Goal: Use online tool/utility: Utilize a website feature to perform a specific function

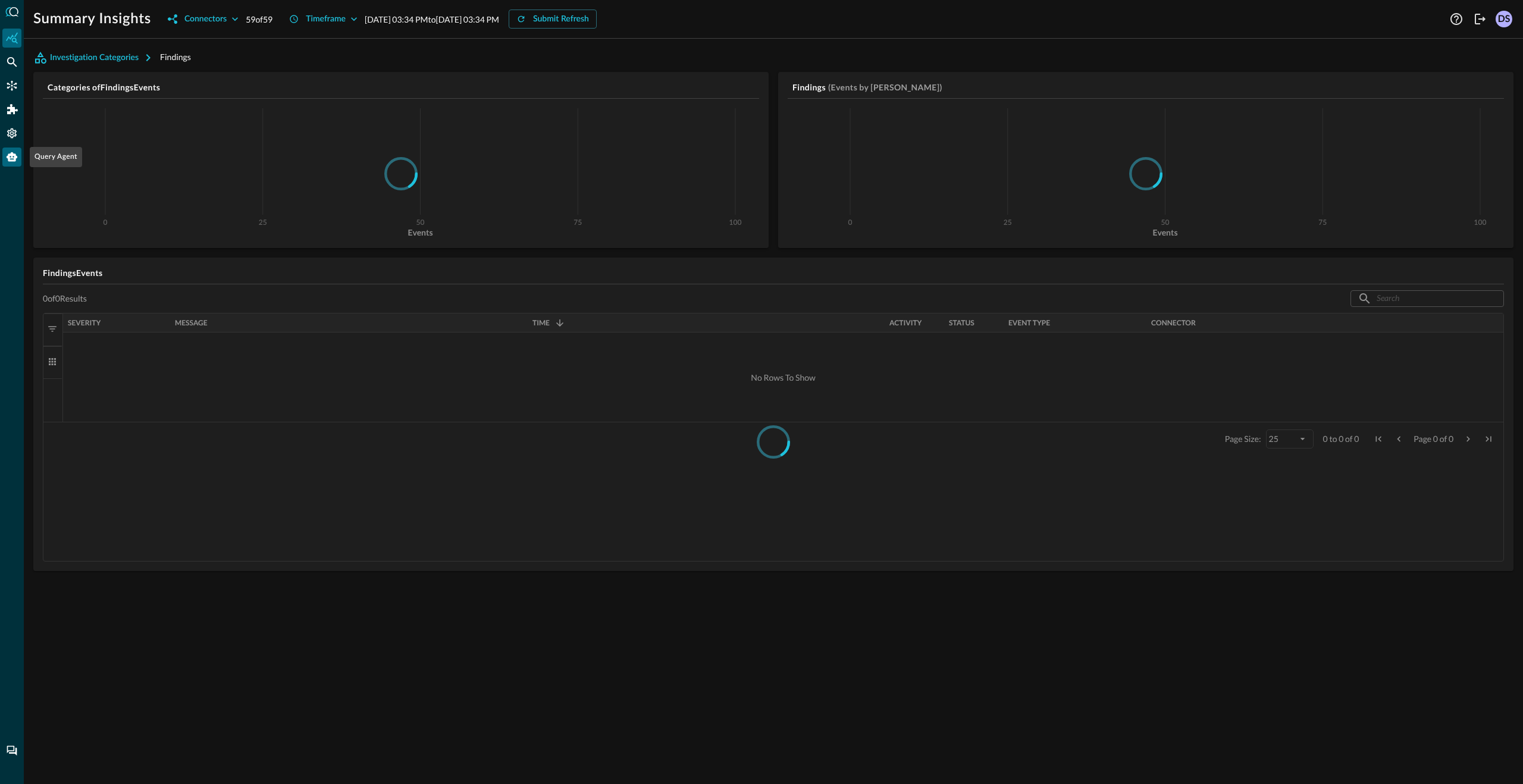
click at [11, 161] on icon "Query Agent" at bounding box center [12, 157] width 11 height 10
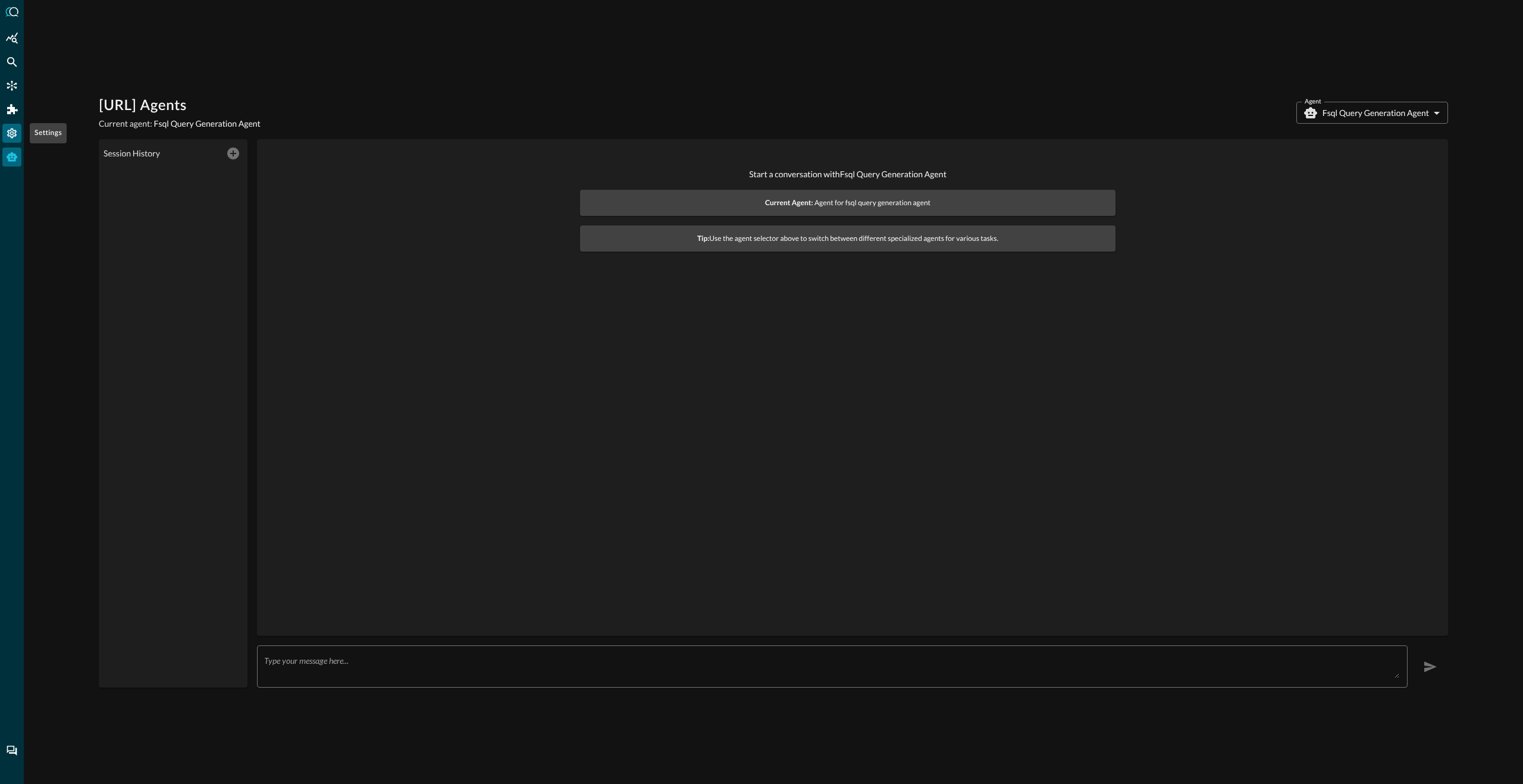
click at [11, 130] on icon "Settings" at bounding box center [12, 133] width 12 height 12
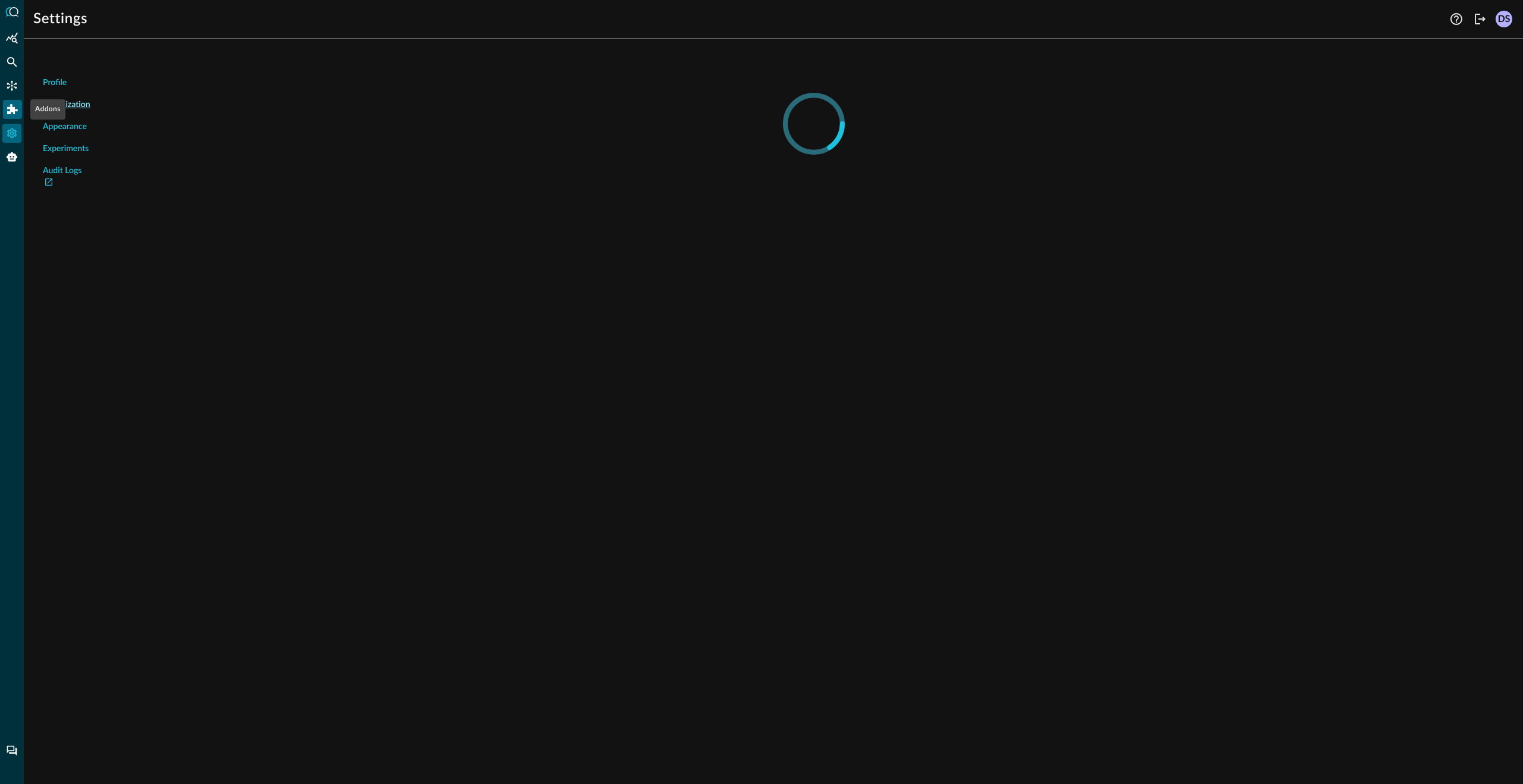
click at [13, 106] on icon "Addons" at bounding box center [12, 109] width 11 height 11
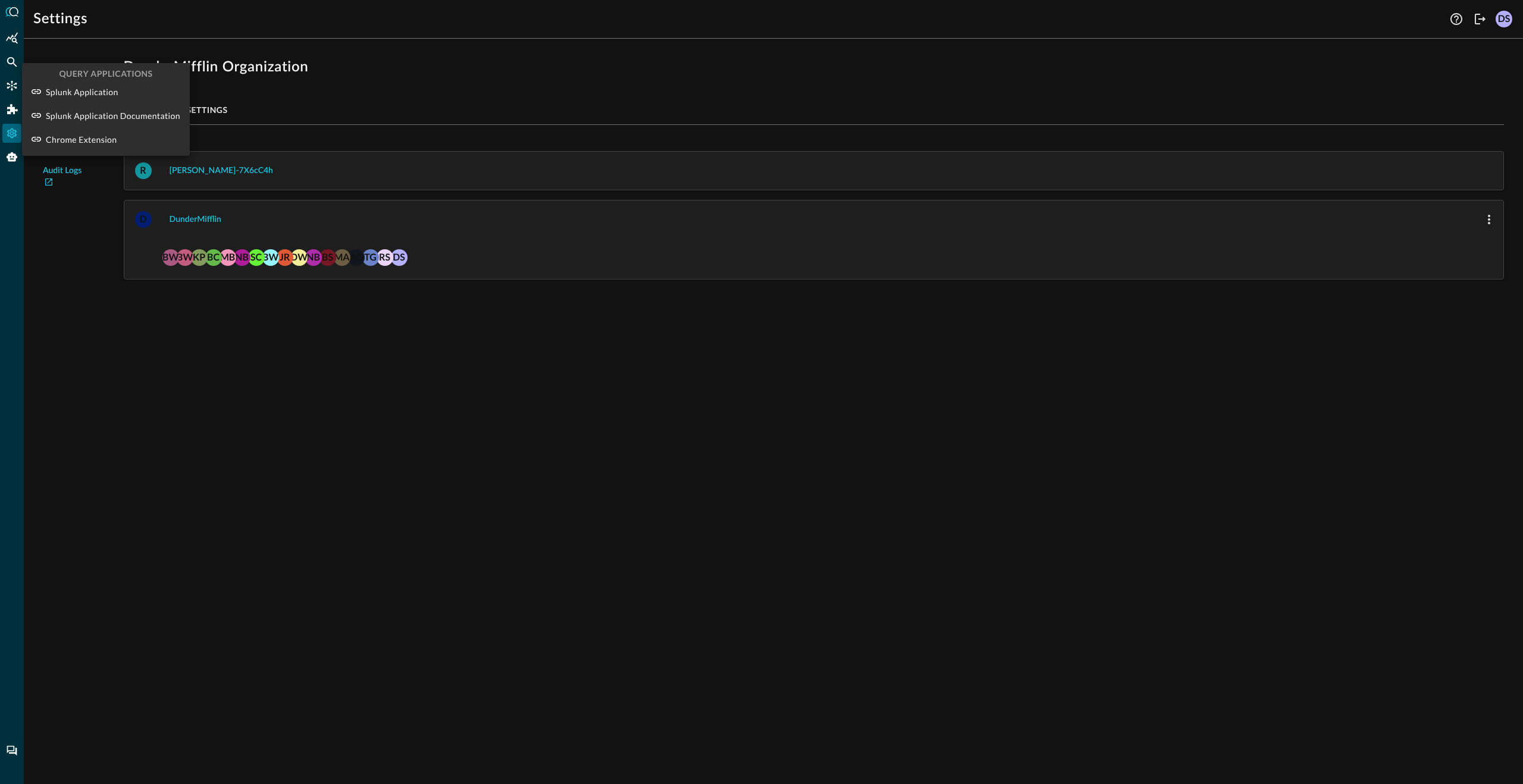
click at [9, 58] on div at bounding box center [762, 392] width 1523 height 784
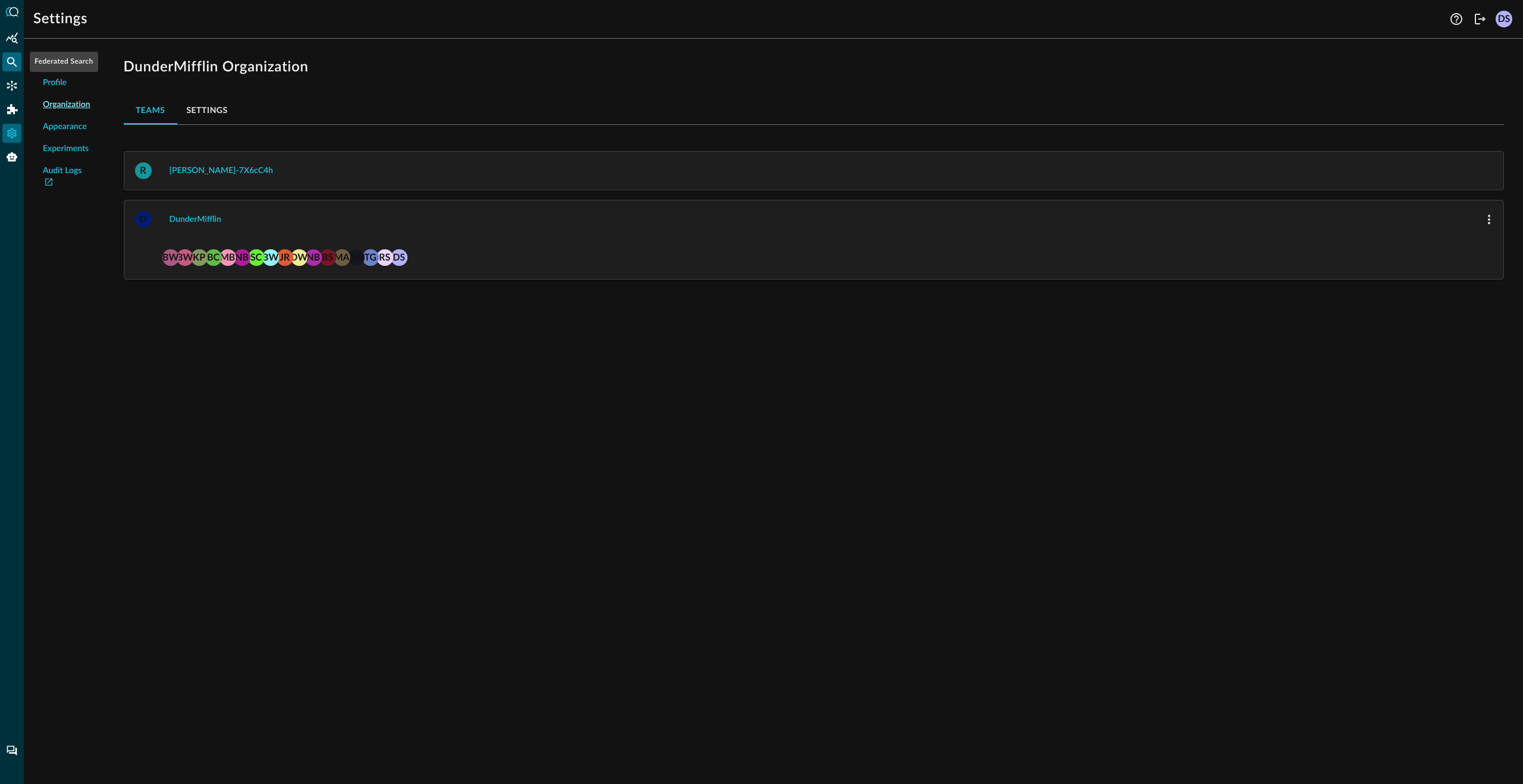
click at [9, 58] on icon "Federated Search" at bounding box center [11, 61] width 10 height 10
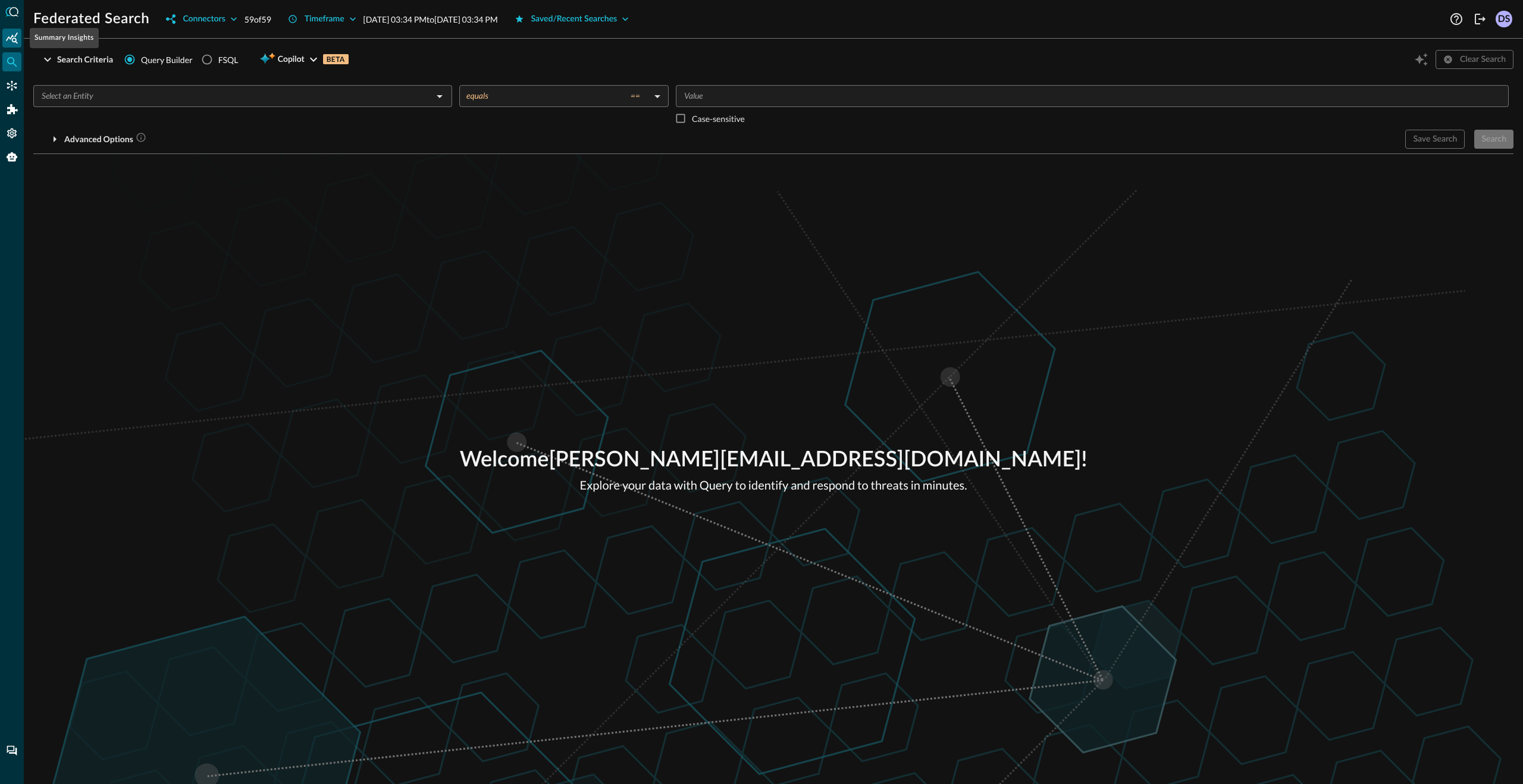
click at [14, 38] on icon "Summary Insights" at bounding box center [12, 37] width 12 height 11
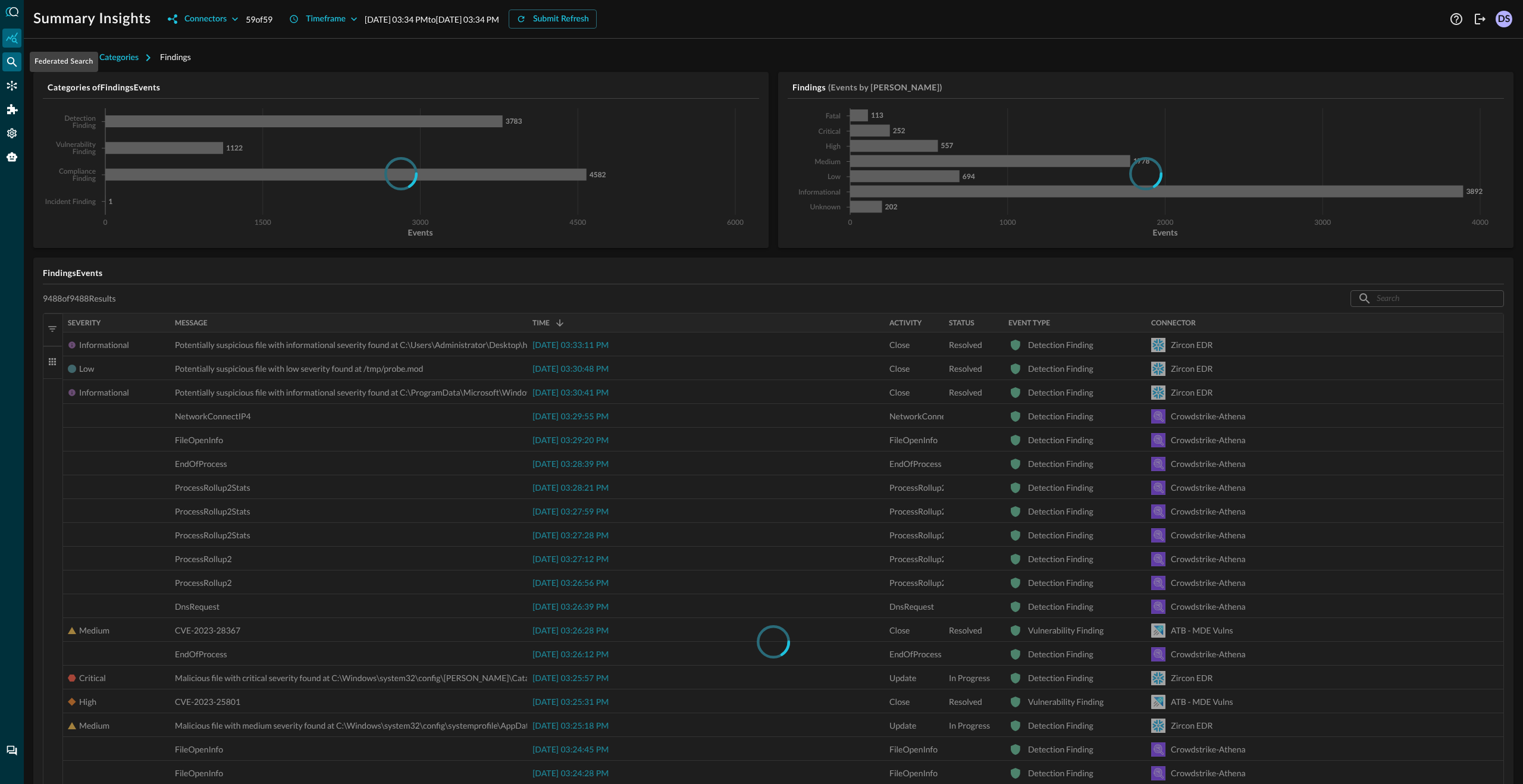
click at [12, 62] on icon "Federated Search" at bounding box center [11, 61] width 10 height 10
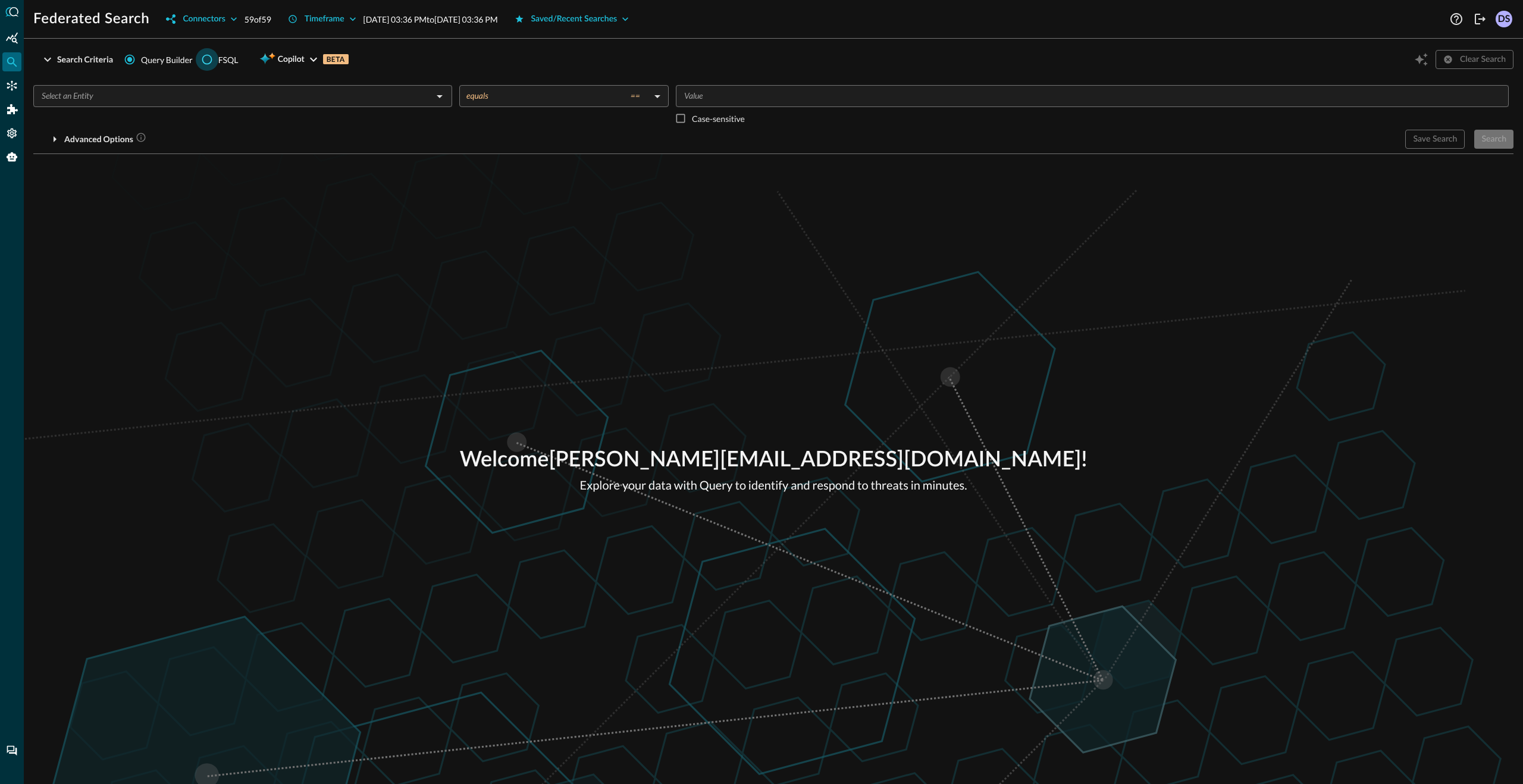
click at [206, 61] on input "FSQL" at bounding box center [207, 60] width 23 height 23
radio input "true"
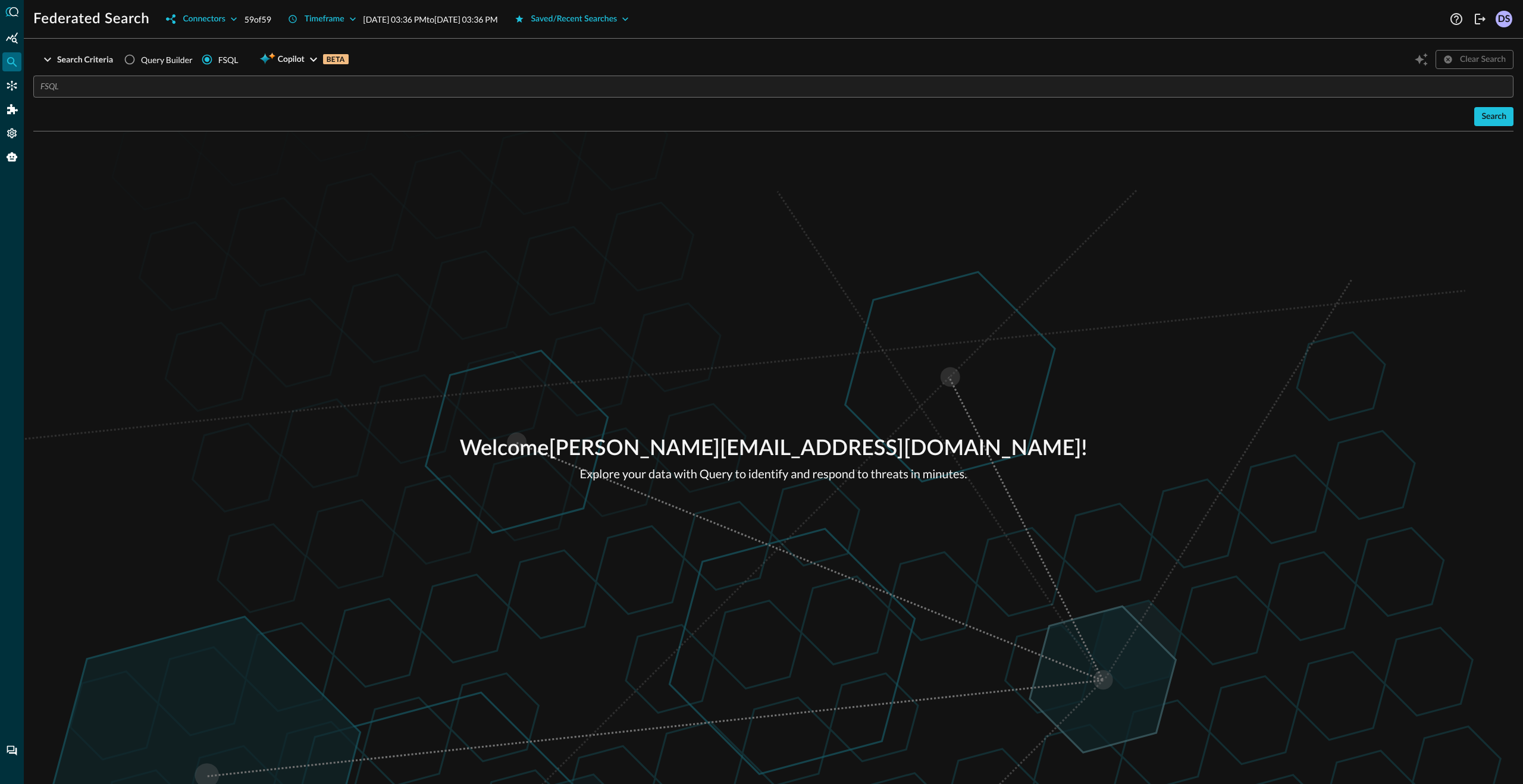
click at [230, 87] on input "text" at bounding box center [777, 86] width 1473 height 22
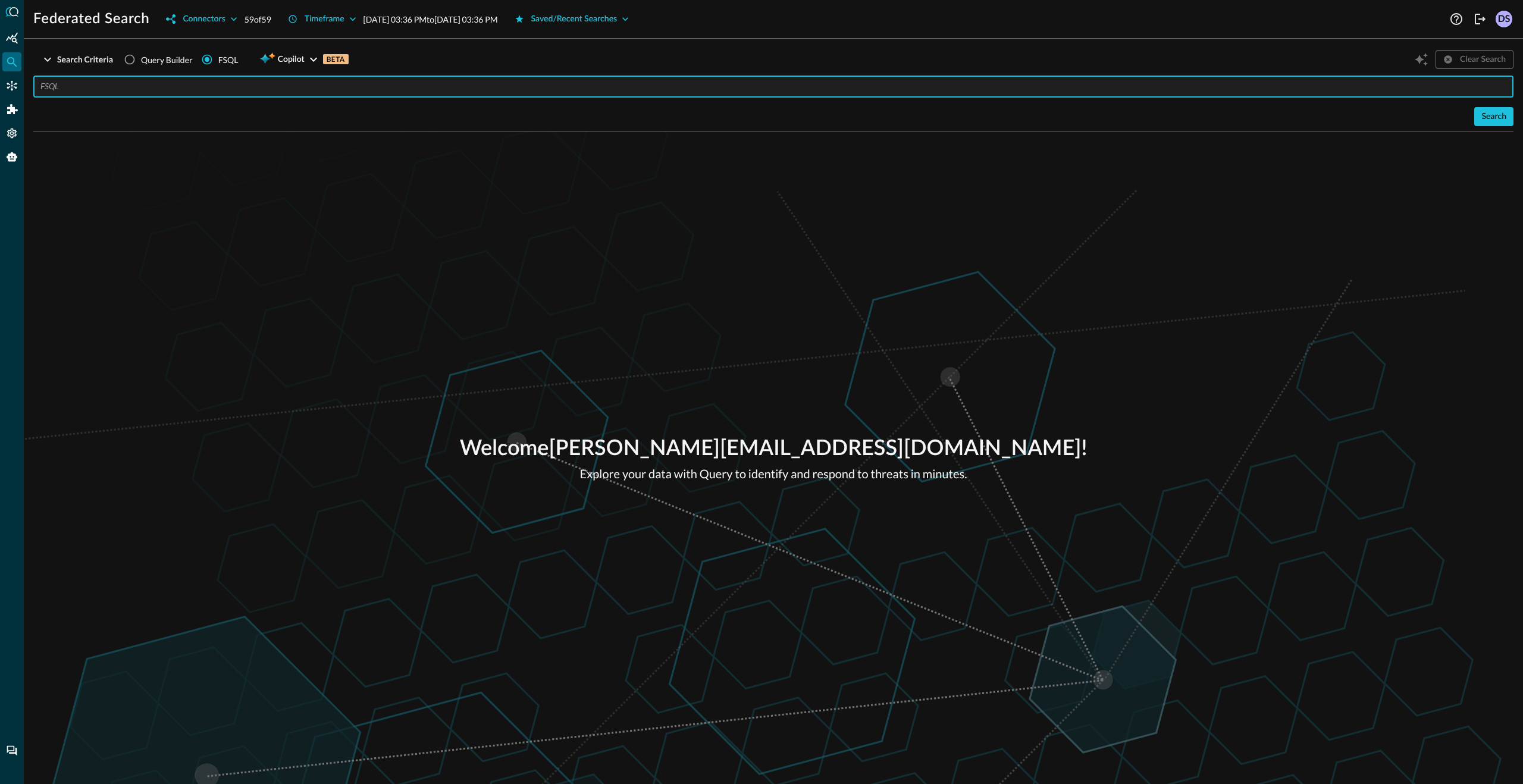
paste input "| fsql SUMMARIZE COUNT api_activity"
type input "SUMMARIZE COUNT api_activity"
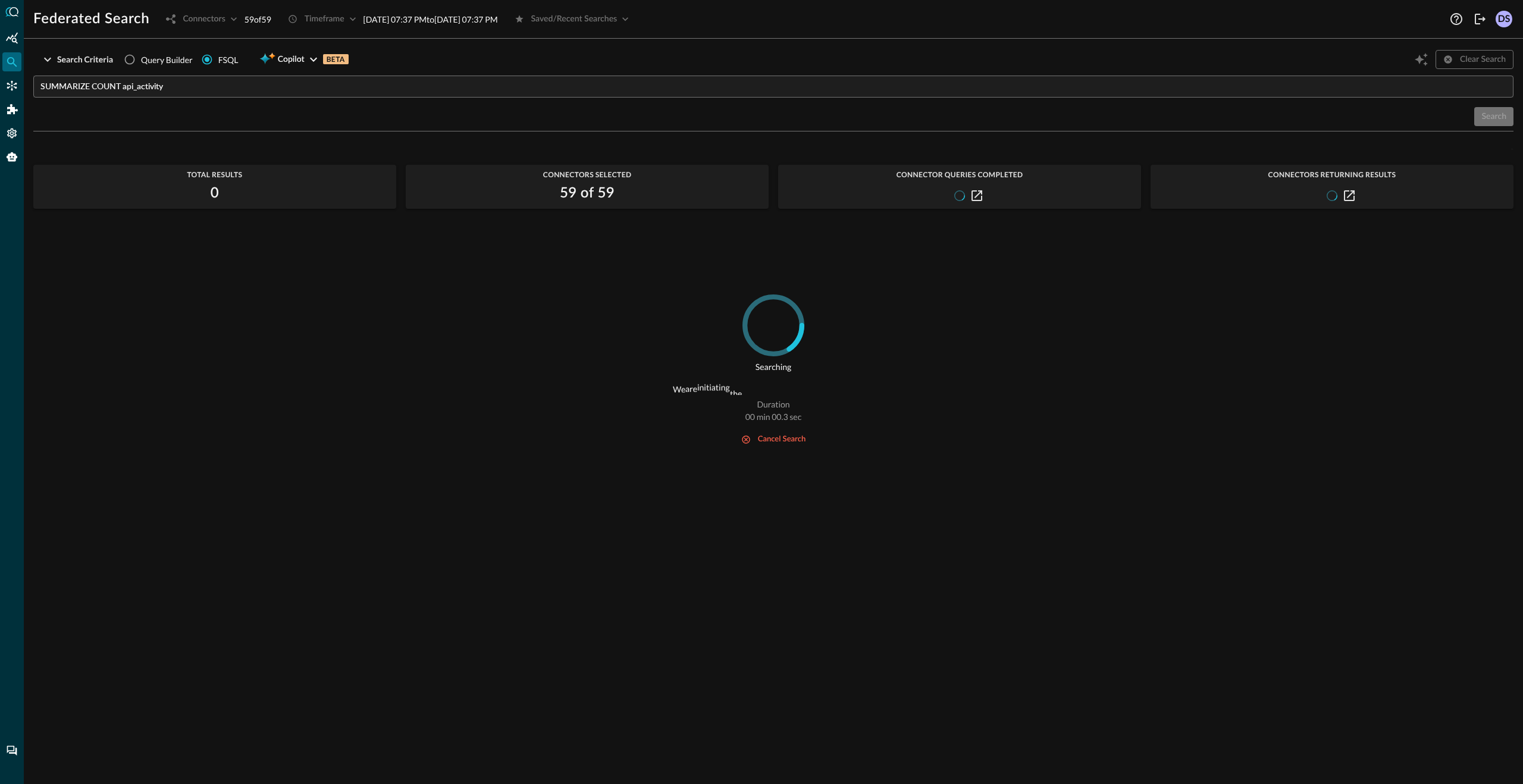
click at [1494, 117] on div "Search" at bounding box center [774, 116] width 1481 height 19
